Goal: Navigation & Orientation: Understand site structure

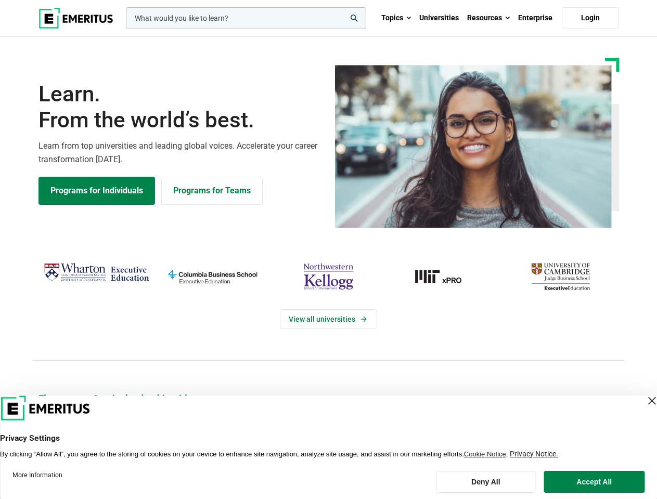
click at [328, 250] on div "View all universities" at bounding box center [329, 310] width 670 height 164
click at [246, 18] on input "woocommerce-product-search-field-0" at bounding box center [246, 18] width 240 height 22
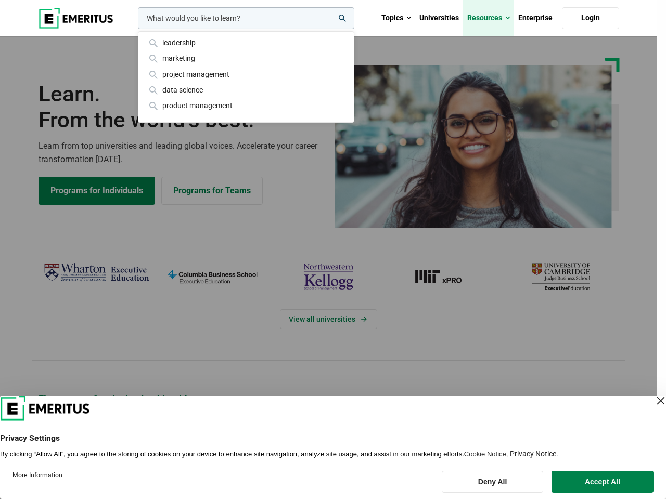
click at [489, 18] on link "Resources" at bounding box center [488, 18] width 51 height 36
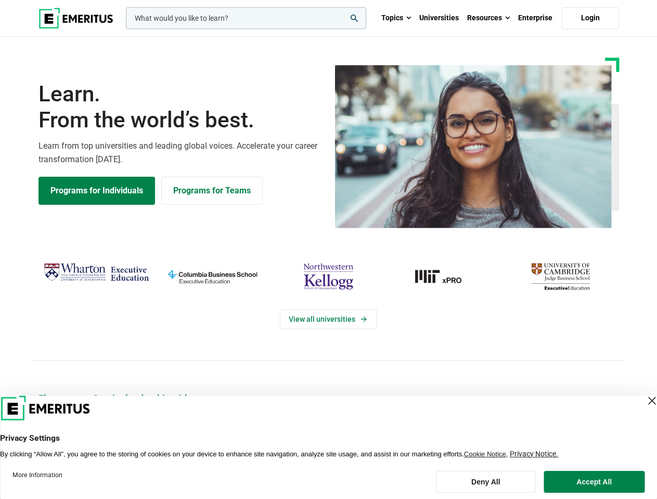
click at [328, 250] on div "View all universities" at bounding box center [329, 310] width 670 height 164
click at [246, 18] on input "woocommerce-product-search-field-0" at bounding box center [246, 18] width 240 height 22
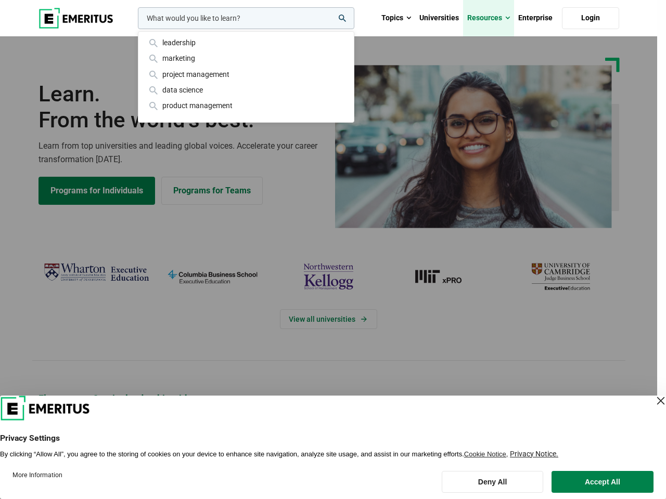
click at [489, 18] on link "Resources" at bounding box center [488, 18] width 51 height 36
